Goal: Task Accomplishment & Management: Manage account settings

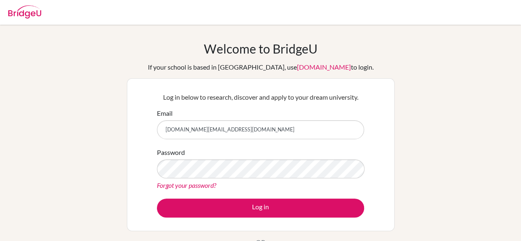
type input "[DOMAIN_NAME][EMAIL_ADDRESS][DOMAIN_NAME]"
click at [308, 176] on div "Password Forgot your password?" at bounding box center [260, 168] width 207 height 43
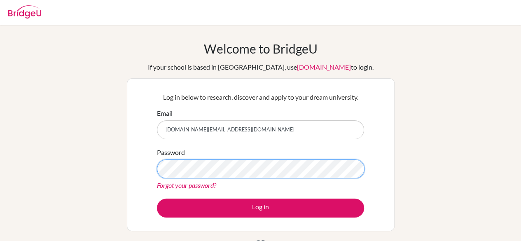
click at [157, 198] on button "Log in" at bounding box center [260, 207] width 207 height 19
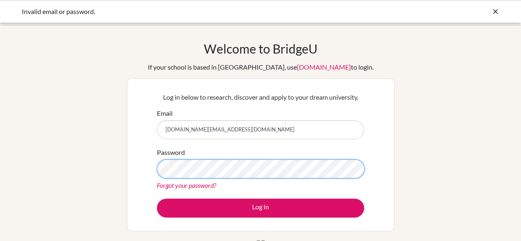
click at [157, 198] on button "Log in" at bounding box center [260, 207] width 207 height 19
